Goal: Task Accomplishment & Management: Use online tool/utility

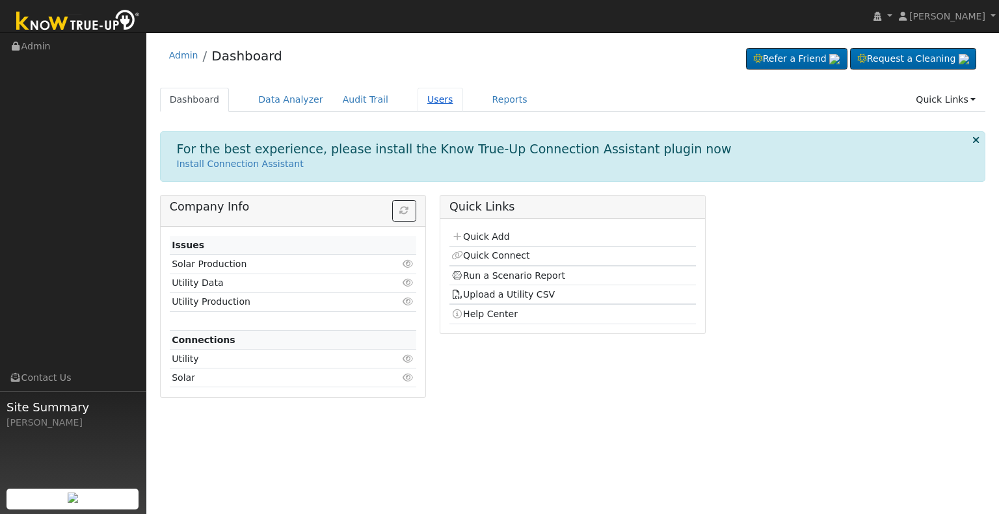
click at [423, 94] on link "Users" at bounding box center [440, 100] width 46 height 24
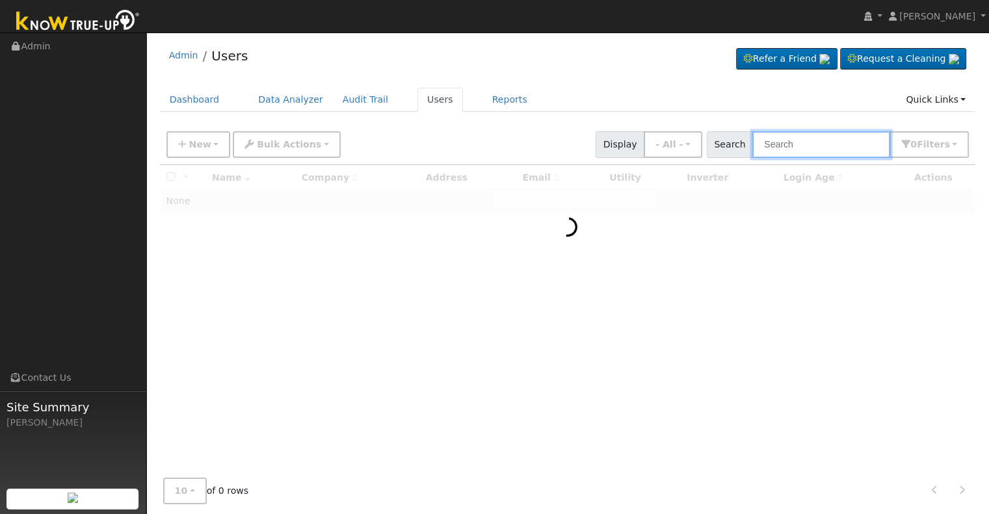
click at [783, 146] on input "text" at bounding box center [821, 144] width 138 height 27
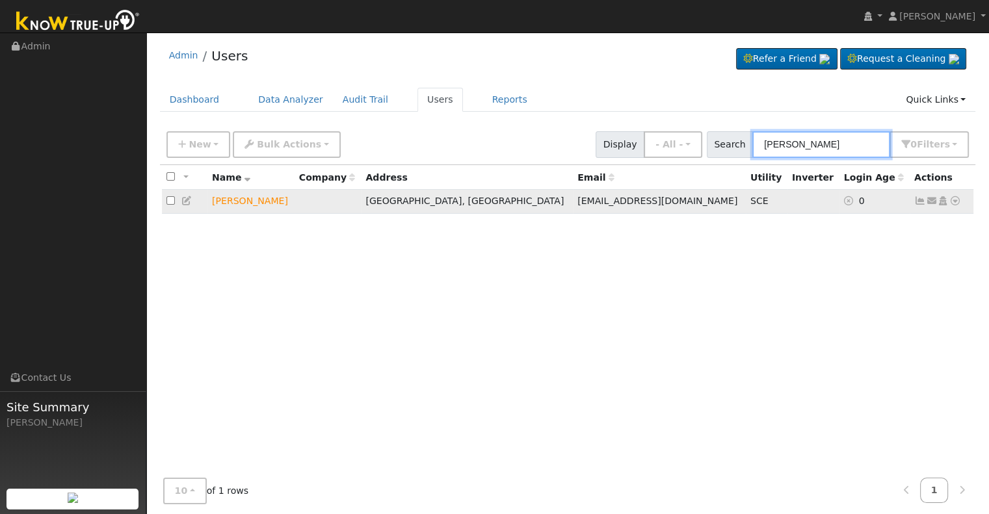
type input "michael garrett"
click at [955, 198] on icon at bounding box center [955, 200] width 12 height 9
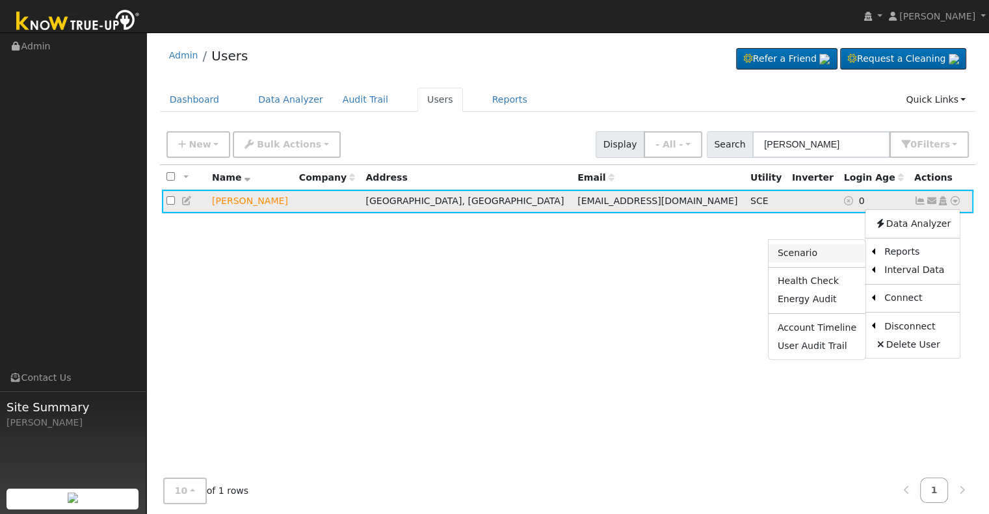
click at [808, 251] on link "Scenario" at bounding box center [817, 253] width 97 height 18
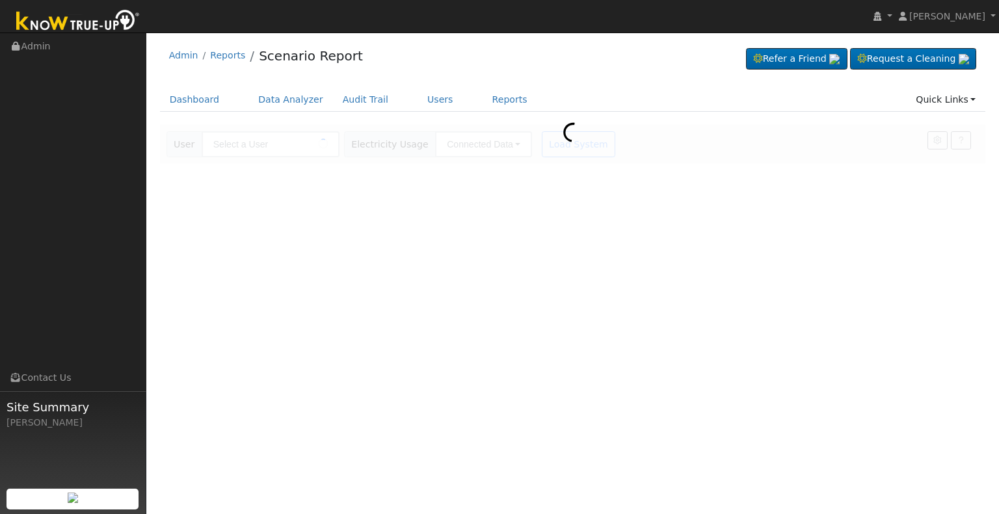
type input "[PERSON_NAME]"
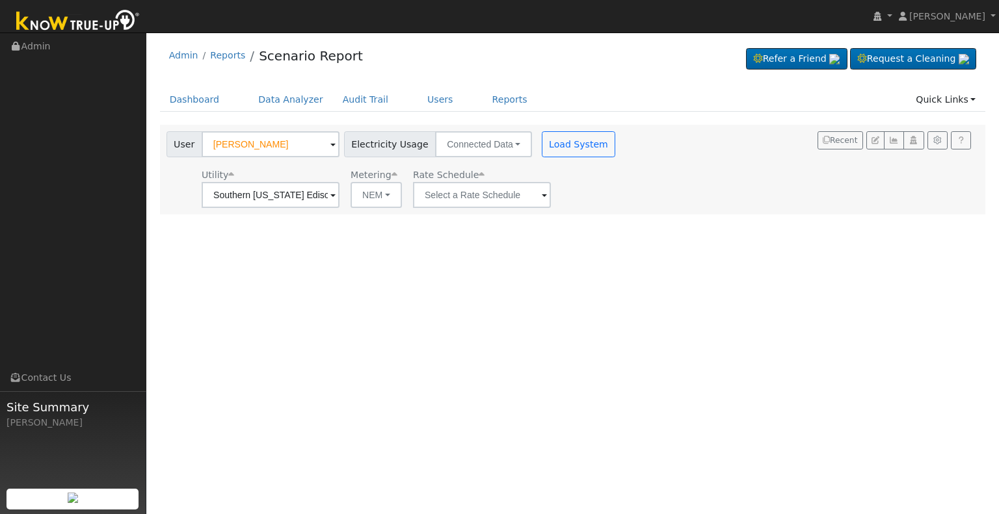
click at [336, 193] on span at bounding box center [332, 196] width 5 height 15
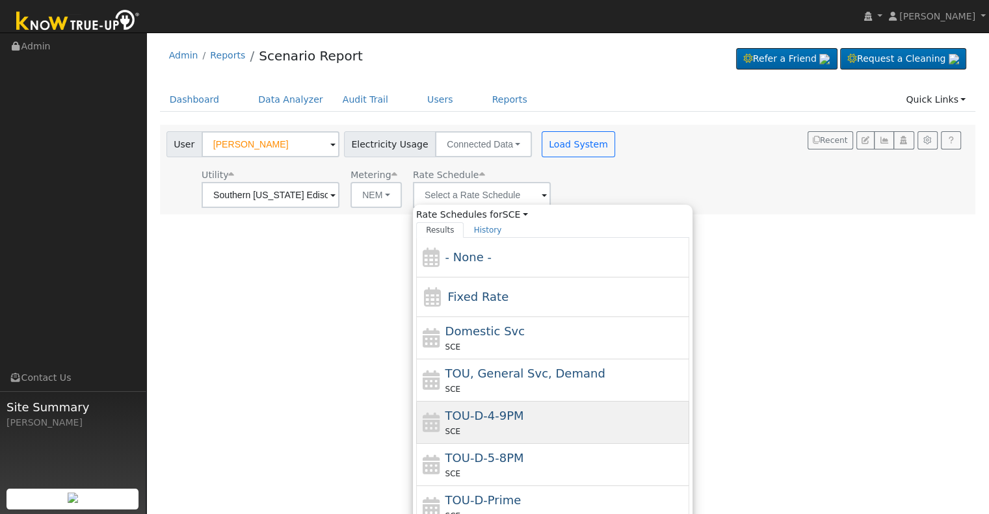
click at [520, 425] on div "SCE" at bounding box center [565, 432] width 241 height 14
type input "TOU-D-4-9PM"
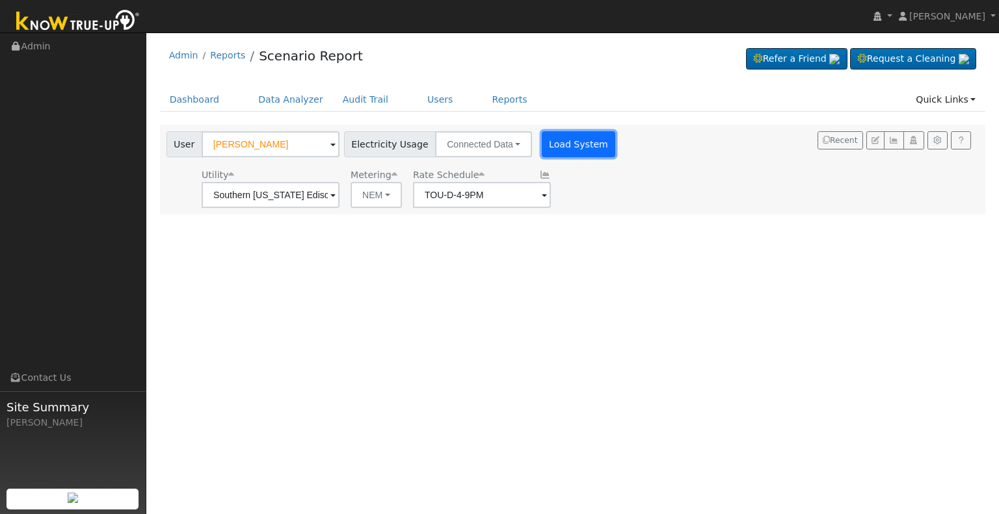
click at [560, 141] on button "Load System" at bounding box center [579, 144] width 74 height 26
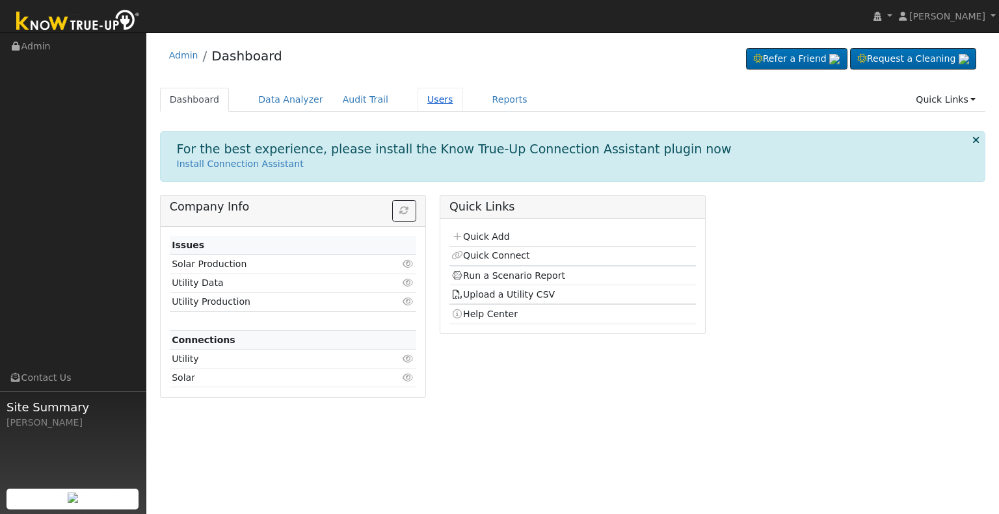
click at [417, 96] on link "Users" at bounding box center [440, 100] width 46 height 24
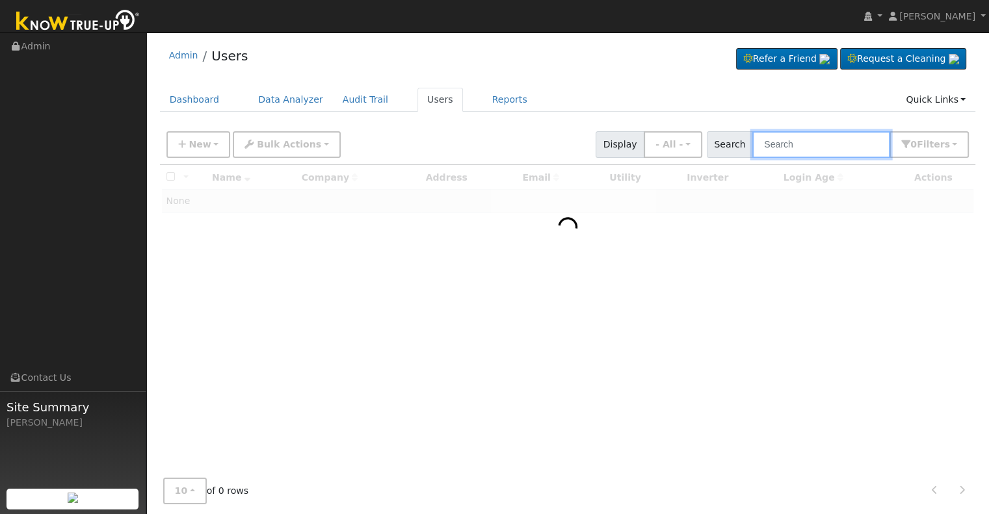
click at [800, 142] on input "text" at bounding box center [821, 144] width 138 height 27
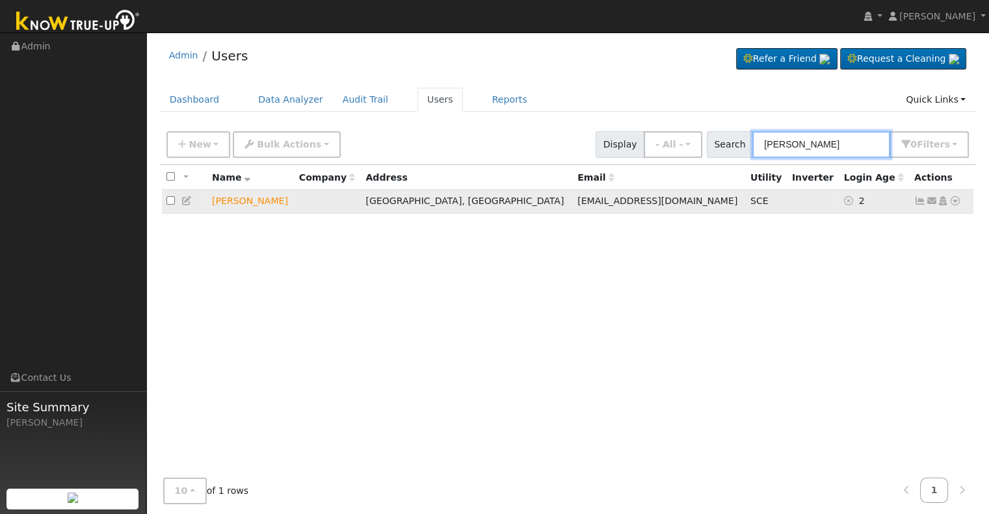
type input "[PERSON_NAME]"
click at [956, 200] on icon at bounding box center [955, 200] width 12 height 9
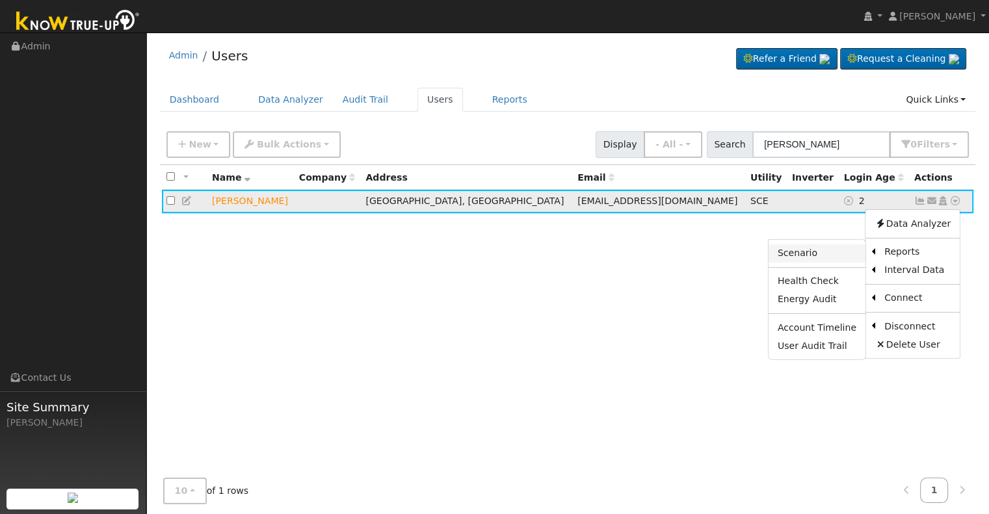
click at [818, 254] on link "Scenario" at bounding box center [817, 253] width 97 height 18
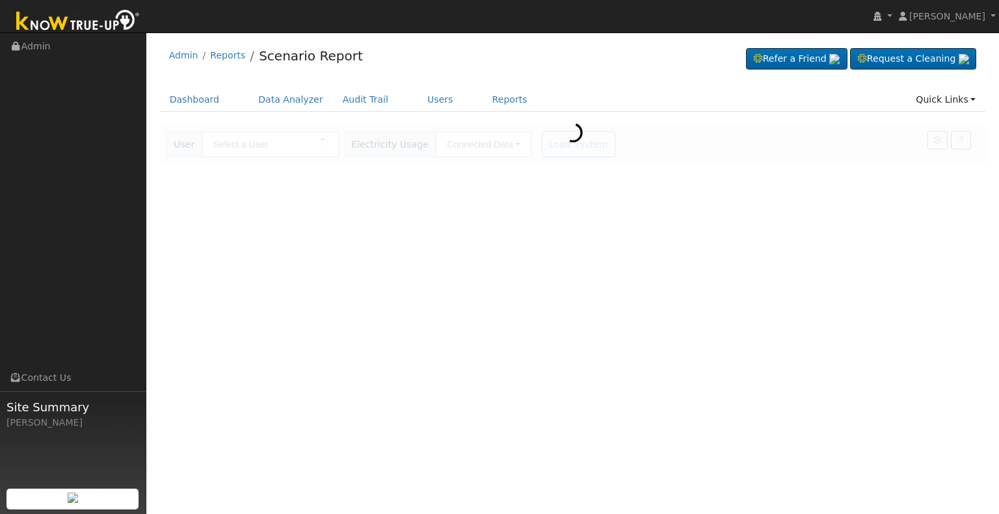
type input "[PERSON_NAME]"
type input "Southern [US_STATE] Edison"
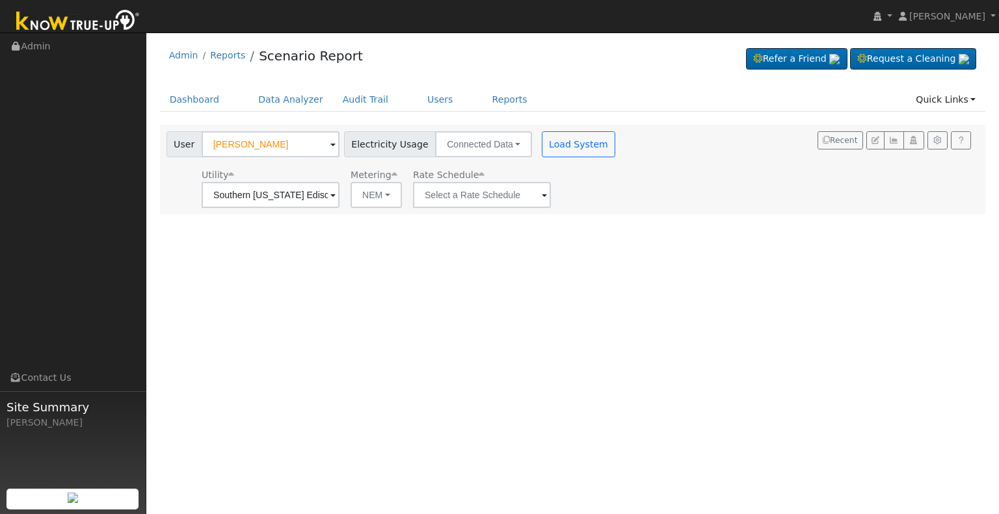
click at [336, 200] on span at bounding box center [332, 196] width 5 height 15
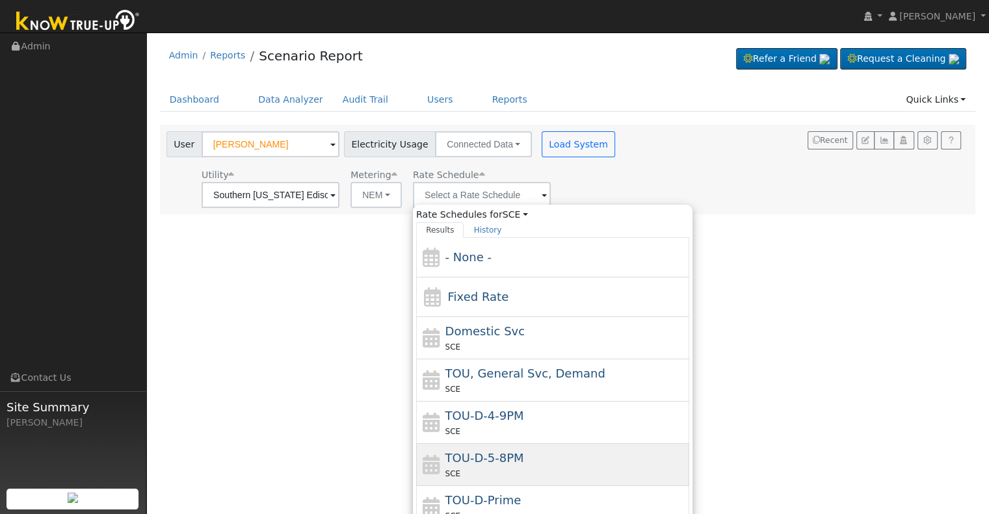
click at [511, 462] on span "TOU-D-5-8PM" at bounding box center [484, 458] width 79 height 14
type input "TOU-D-5-8PM"
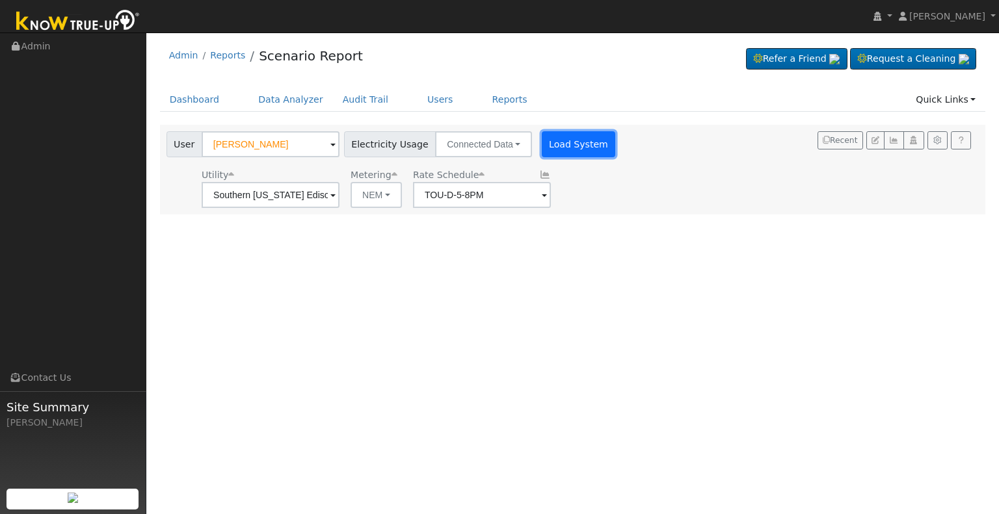
click at [559, 146] on button "Load System" at bounding box center [579, 144] width 74 height 26
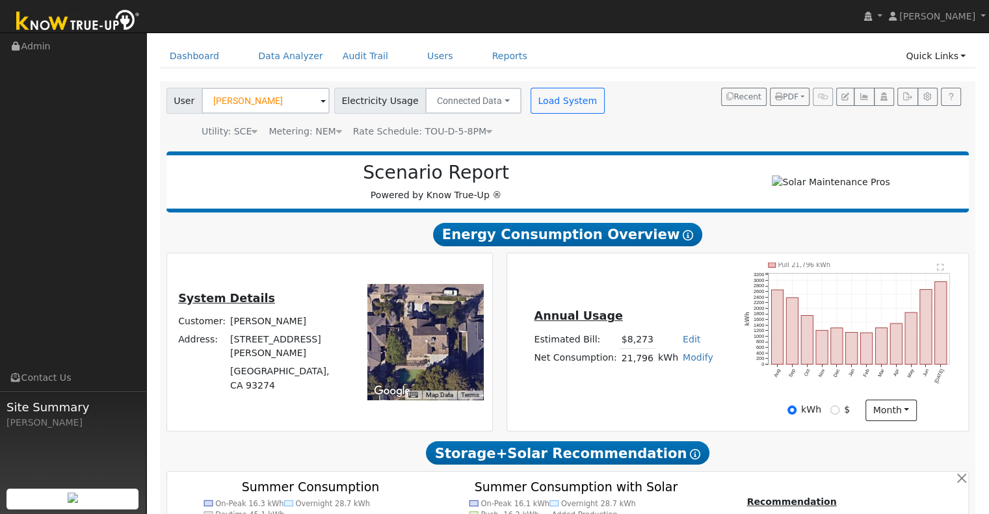
scroll to position [43, 0]
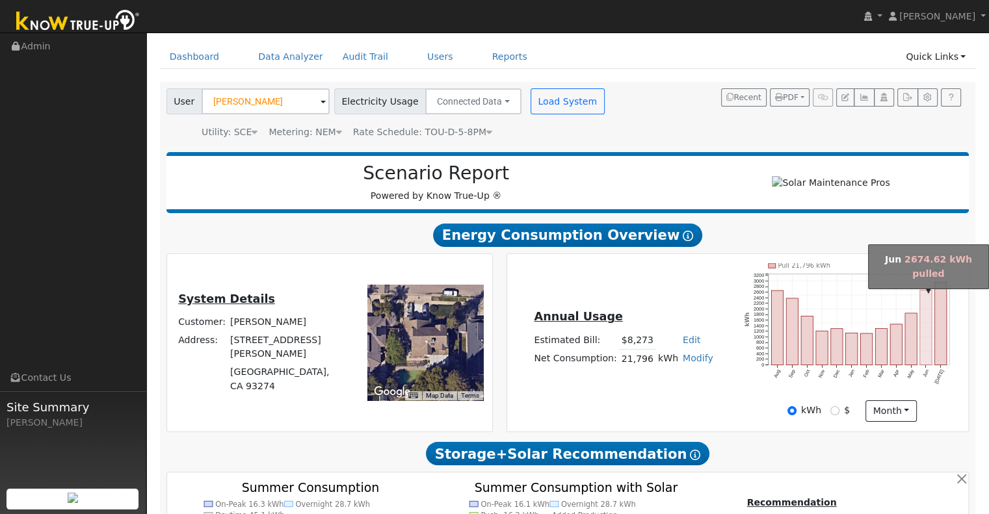
click at [926, 342] on rect "onclick=""" at bounding box center [926, 327] width 12 height 75
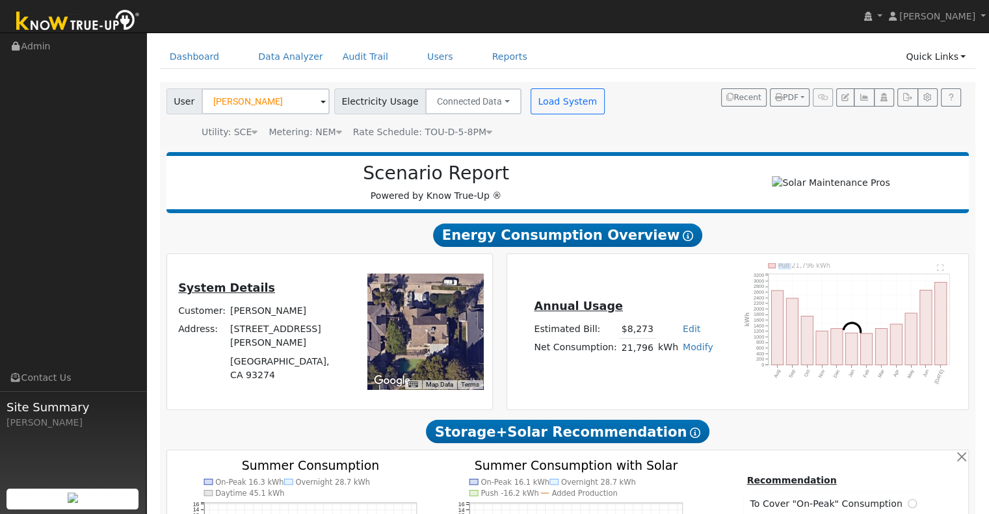
click at [926, 342] on div at bounding box center [852, 331] width 228 height 137
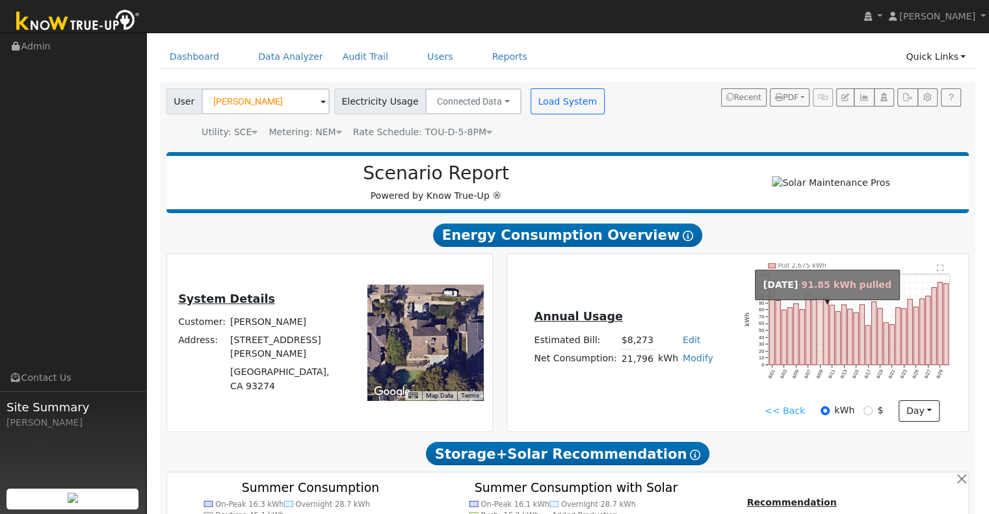
click at [822, 335] on rect "onclick=""" at bounding box center [820, 333] width 5 height 63
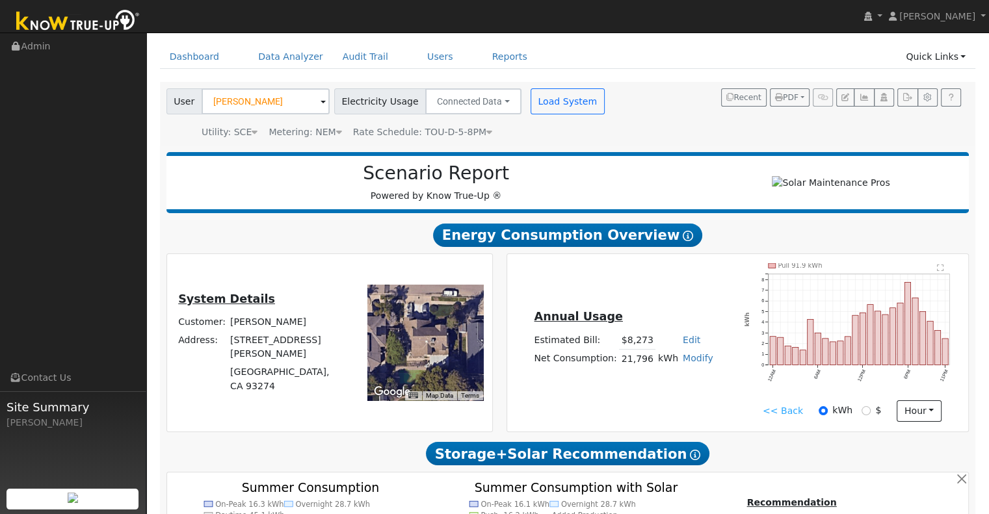
click at [774, 414] on link "<< Back" at bounding box center [783, 411] width 40 height 14
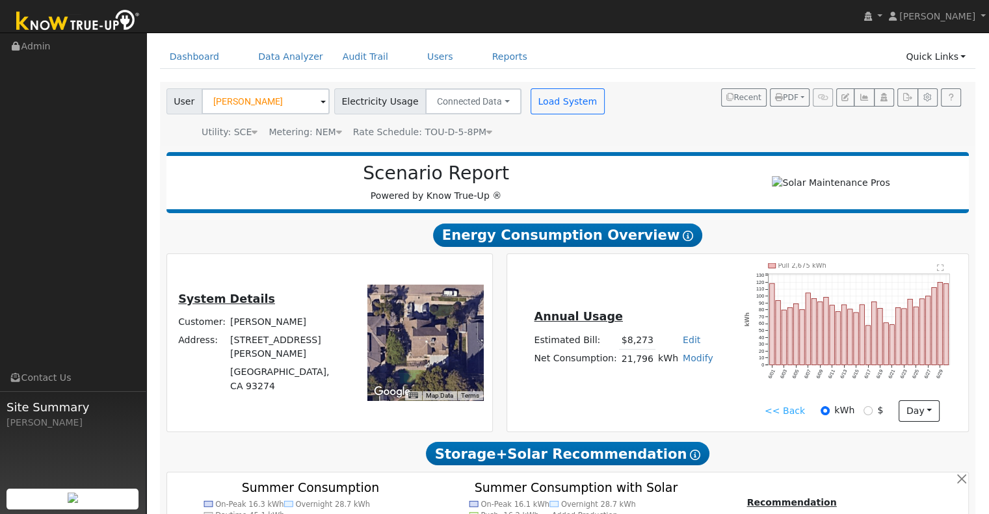
click at [774, 414] on link "<< Back" at bounding box center [785, 411] width 40 height 14
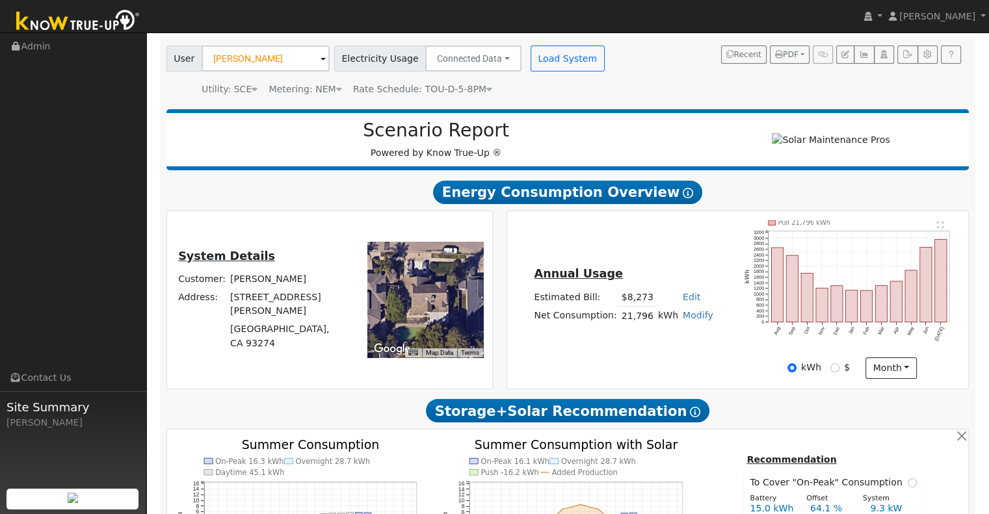
scroll to position [86, 0]
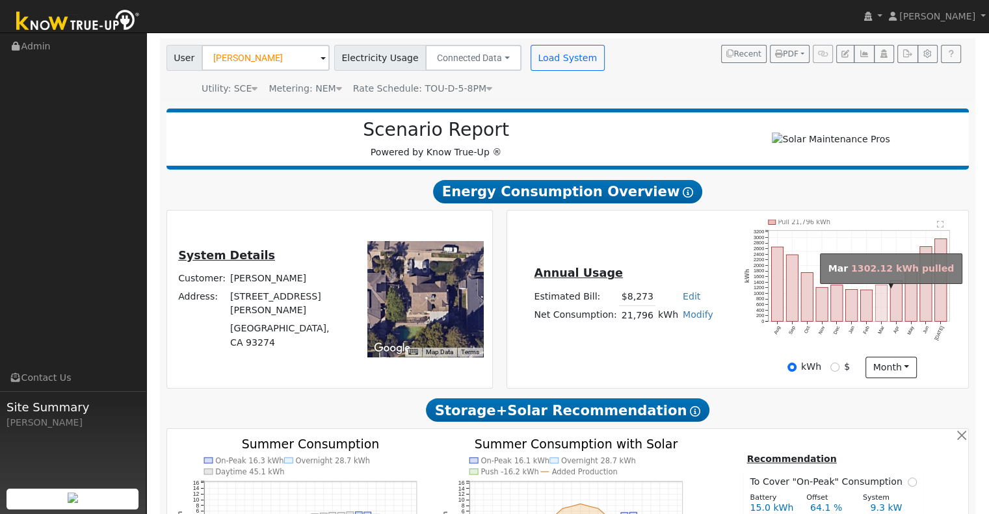
click at [881, 306] on rect "onclick=""" at bounding box center [881, 303] width 12 height 36
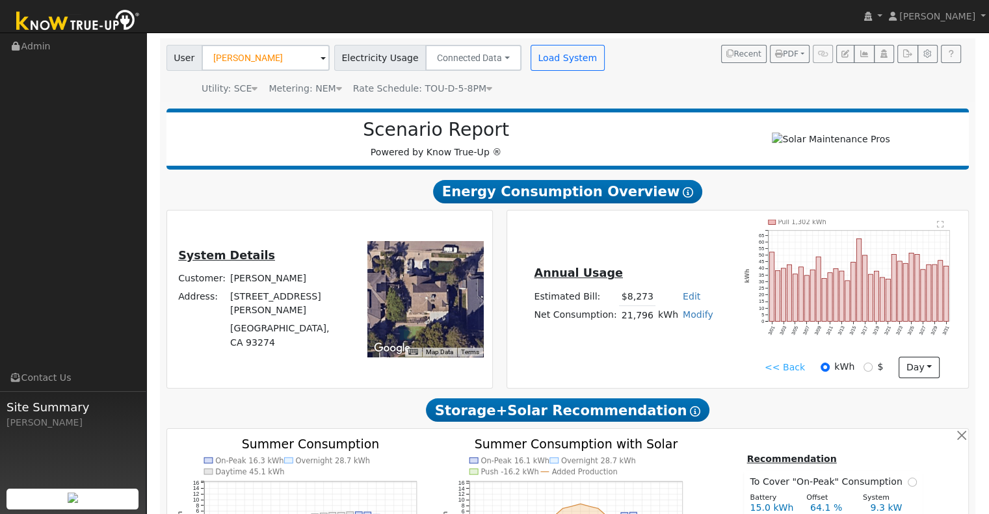
click at [772, 369] on link "<< Back" at bounding box center [785, 368] width 40 height 14
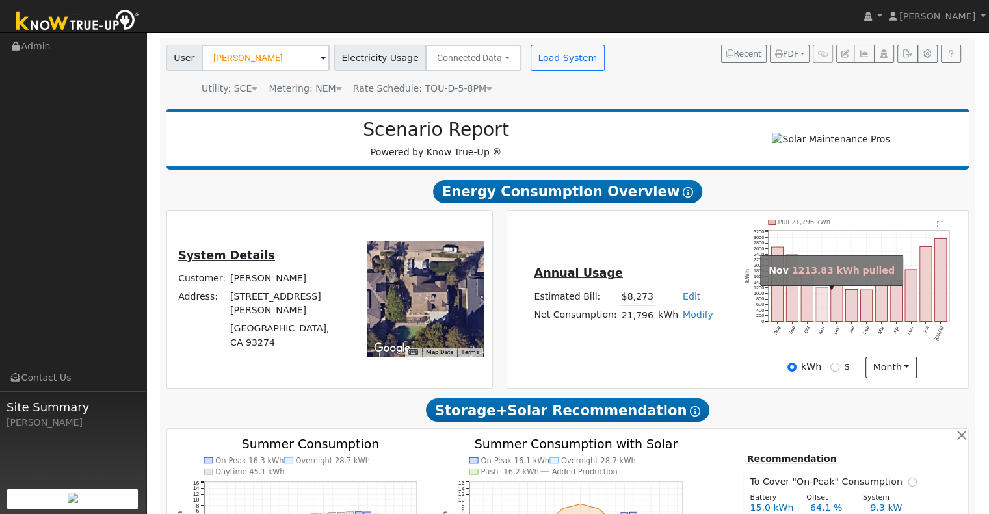
drag, startPoint x: 825, startPoint y: 304, endPoint x: 843, endPoint y: 302, distance: 18.3
click at [828, 304] on icon "Pull 21,796 kWh Aug Sep Oct Nov Dec Jan Feb Mar Apr May Jun Jul 0 200 400 600 8…" at bounding box center [852, 288] width 215 height 136
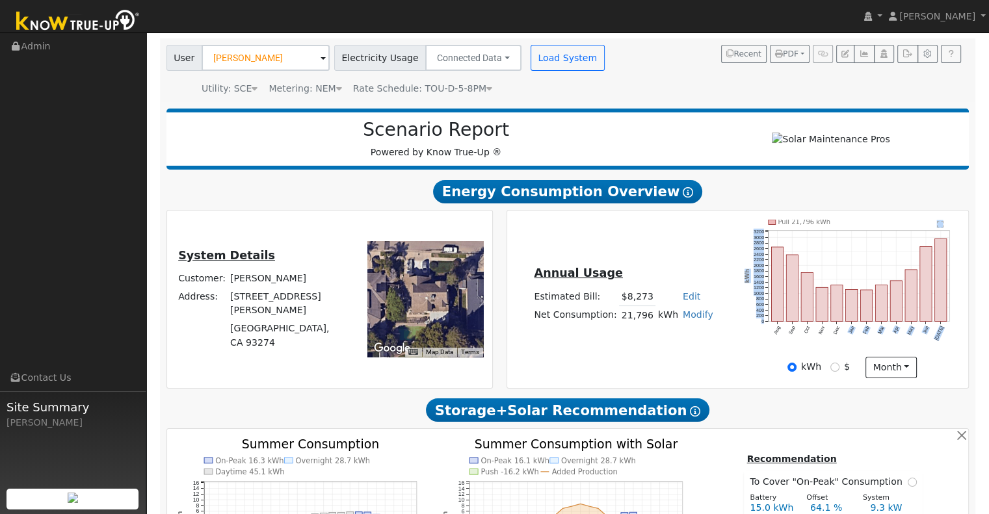
click at [754, 361] on div "kWh $ month Day Month" at bounding box center [852, 368] width 228 height 22
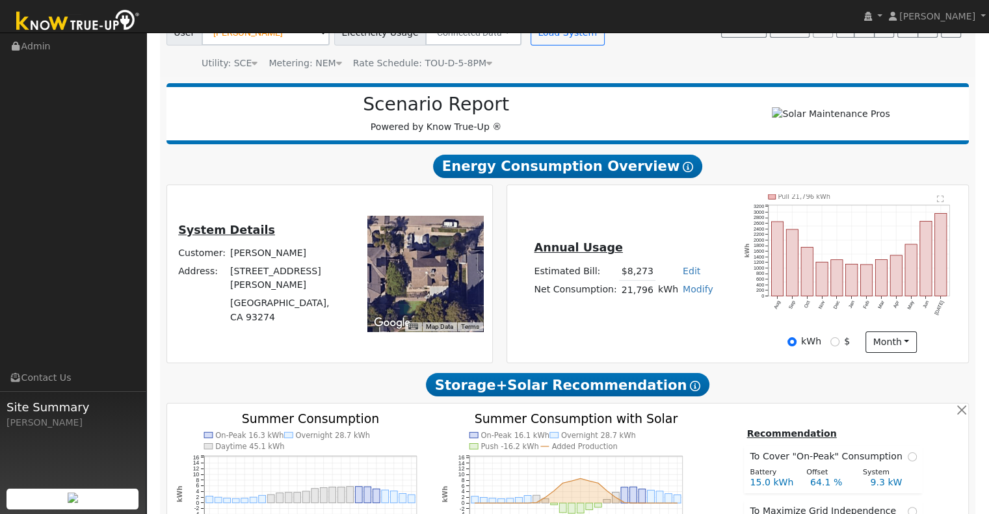
scroll to position [108, 0]
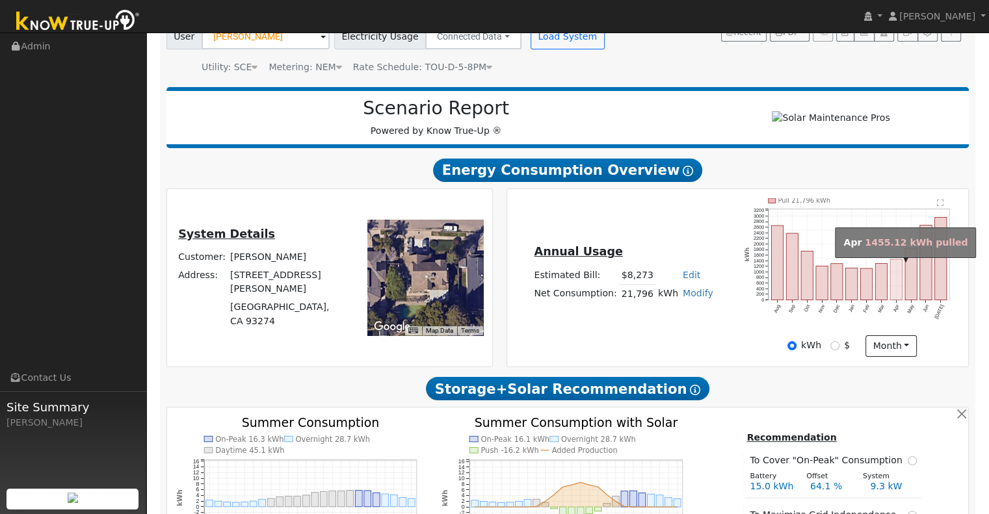
click at [895, 289] on rect "onclick=""" at bounding box center [896, 279] width 12 height 41
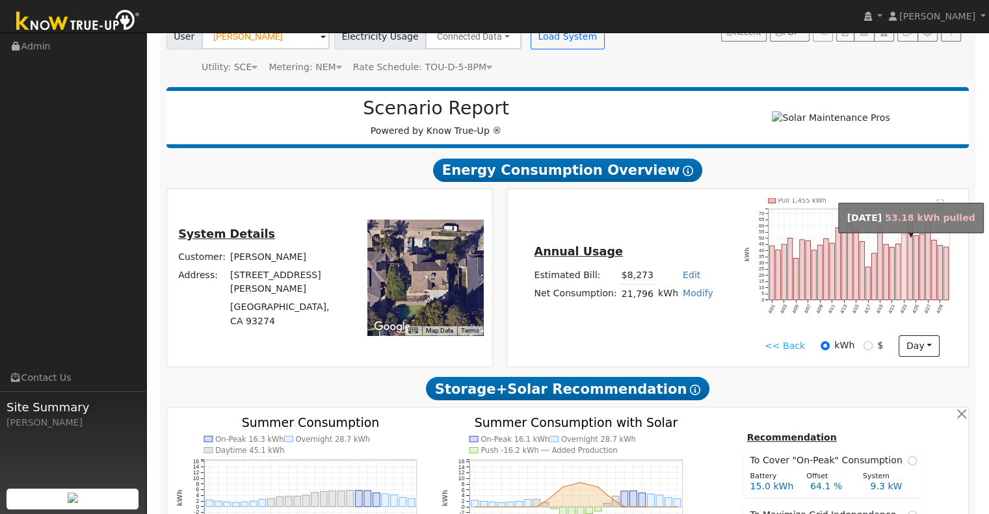
click at [903, 275] on rect "onclick=""" at bounding box center [904, 267] width 5 height 66
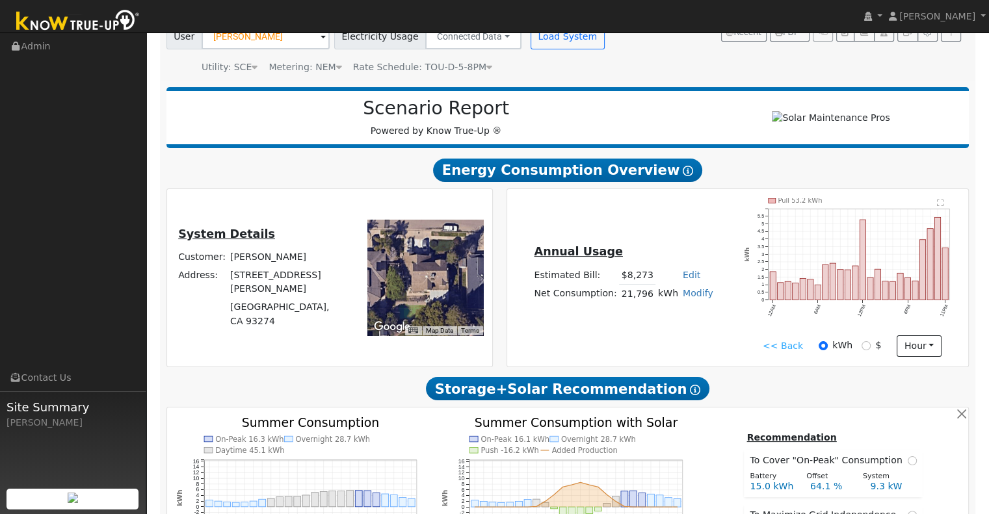
click at [778, 348] on link "<< Back" at bounding box center [783, 346] width 40 height 14
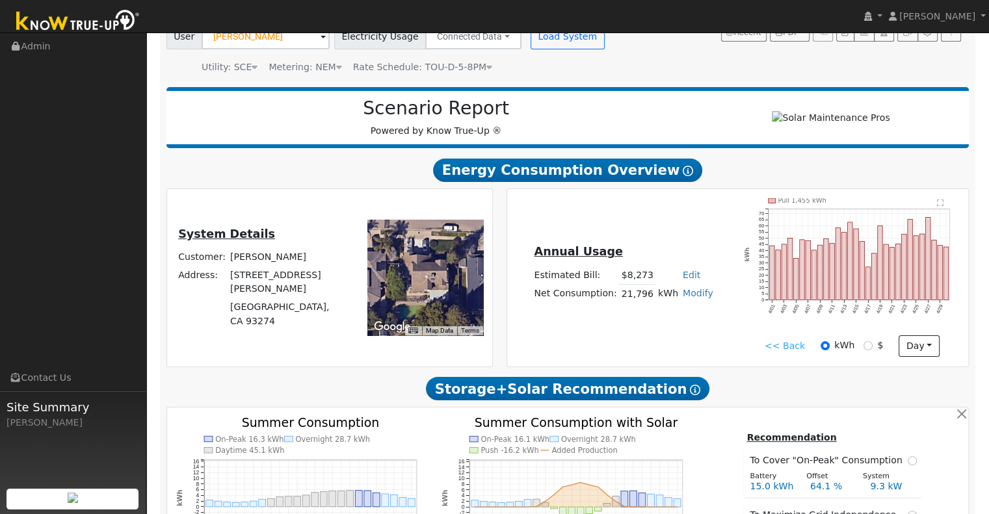
click at [779, 350] on link "<< Back" at bounding box center [785, 346] width 40 height 14
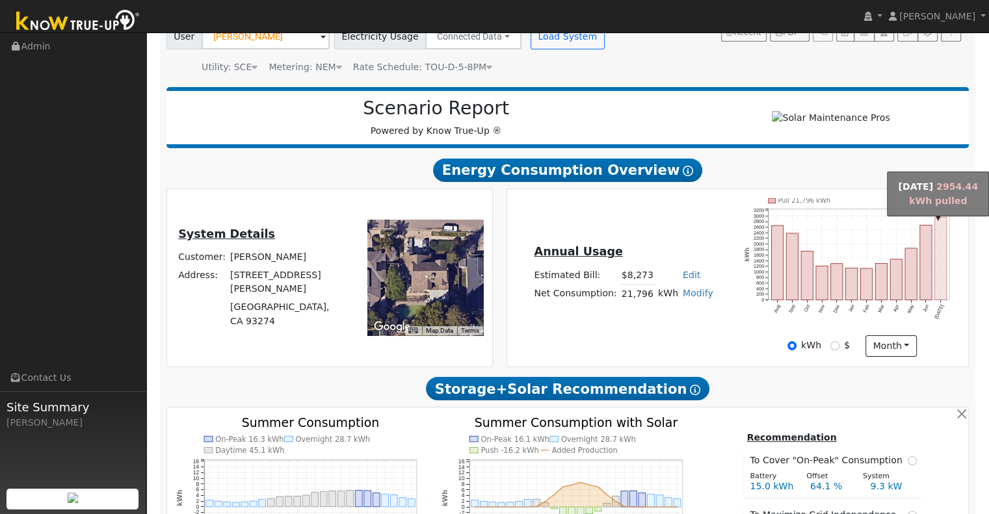
click at [938, 275] on rect "onclick=""" at bounding box center [941, 258] width 12 height 83
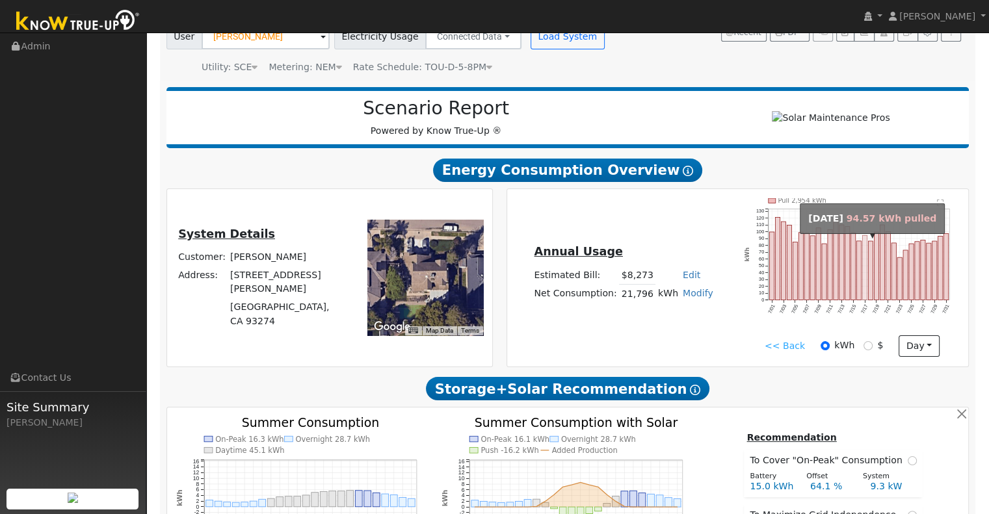
click at [863, 258] on rect "onclick=""" at bounding box center [865, 267] width 5 height 64
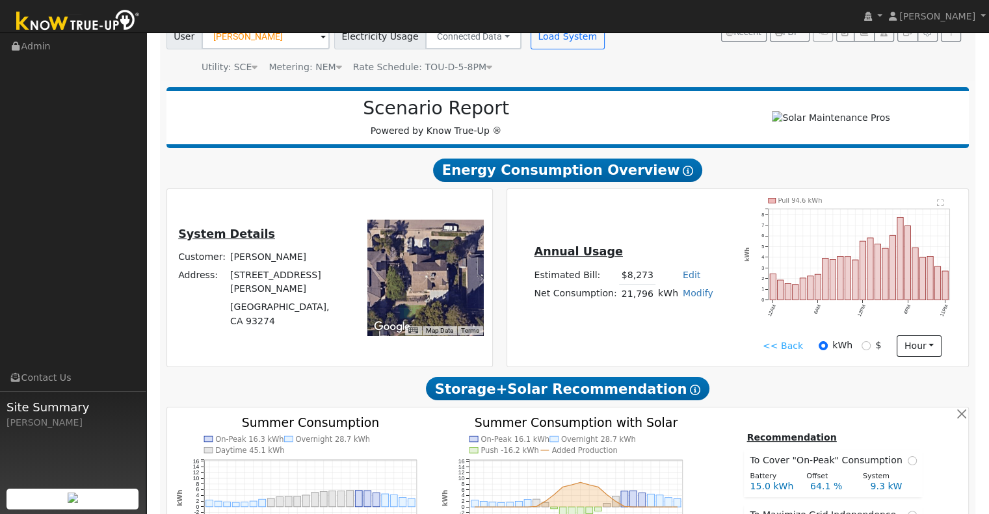
click at [772, 350] on link "<< Back" at bounding box center [783, 346] width 40 height 14
